Goal: Task Accomplishment & Management: Manage account settings

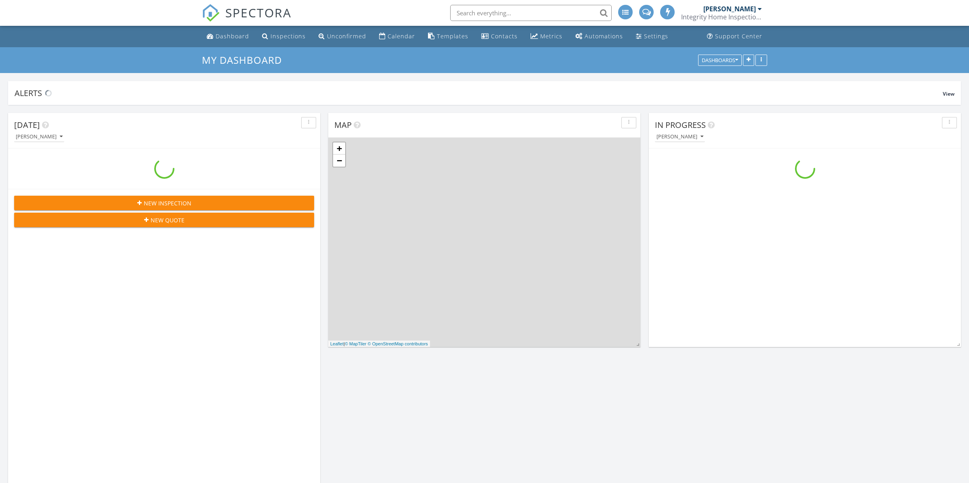
scroll to position [1038, 969]
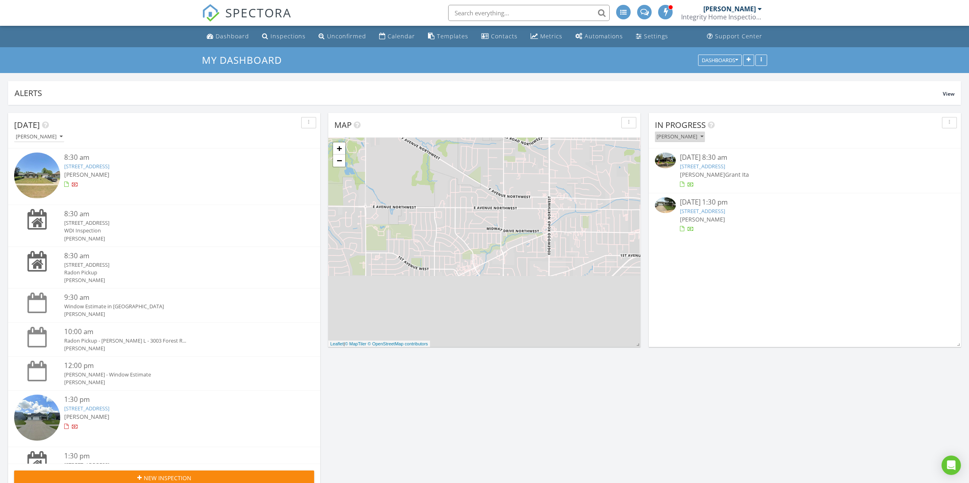
drag, startPoint x: 679, startPoint y: 137, endPoint x: 680, endPoint y: 143, distance: 5.7
click at [679, 137] on div "[PERSON_NAME]" at bounding box center [680, 137] width 47 height 6
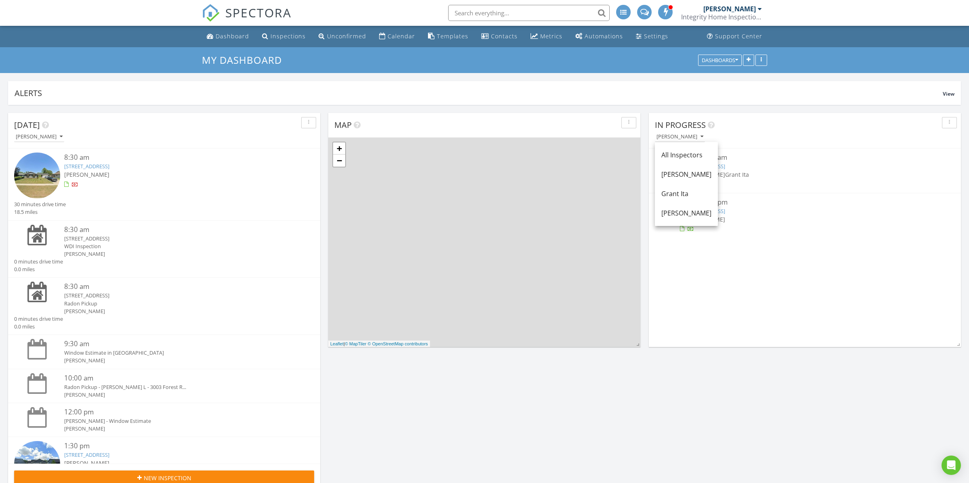
click at [677, 152] on div "All Inspectors" at bounding box center [686, 155] width 50 height 10
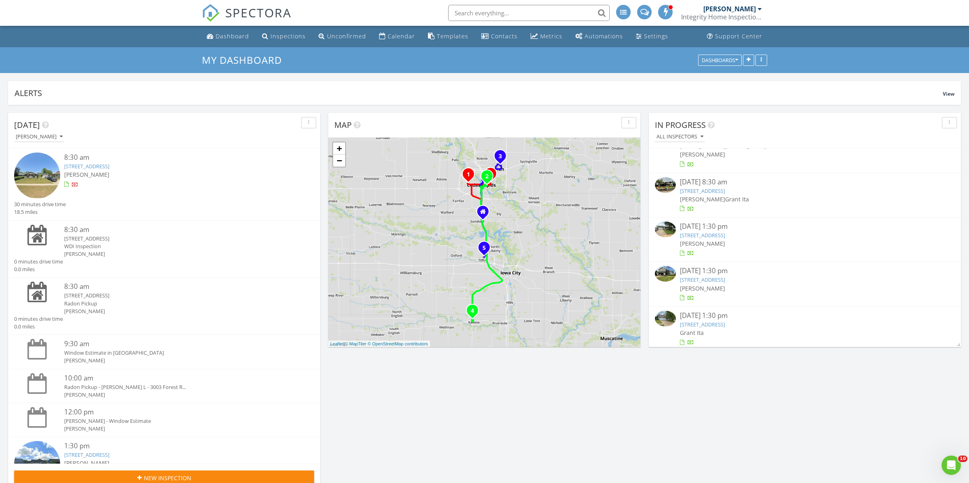
scroll to position [23, 0]
click at [721, 190] on link "1900 Linden Dr SE, Cedar Rapids, IA 52403" at bounding box center [702, 188] width 45 height 7
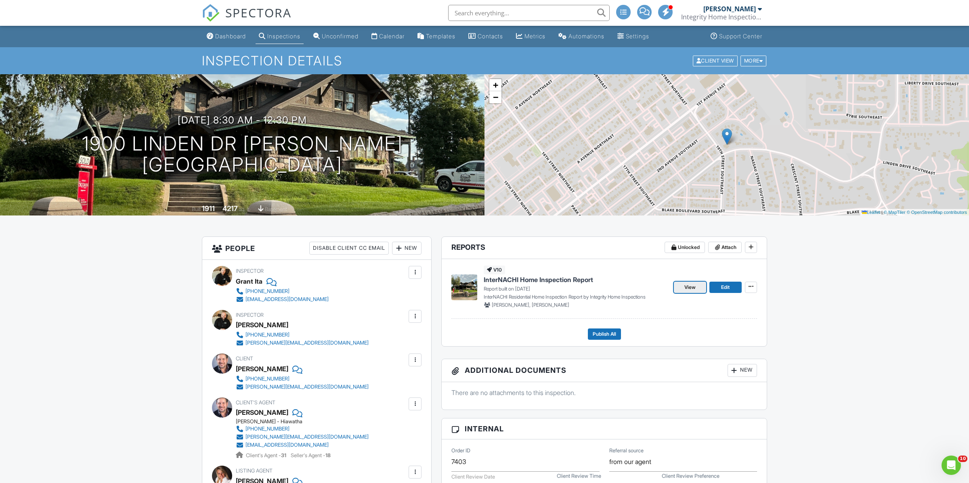
click at [696, 287] on link "View" at bounding box center [690, 287] width 32 height 11
click at [725, 288] on span "Edit" at bounding box center [725, 287] width 8 height 8
